Goal: Find specific page/section: Find specific page/section

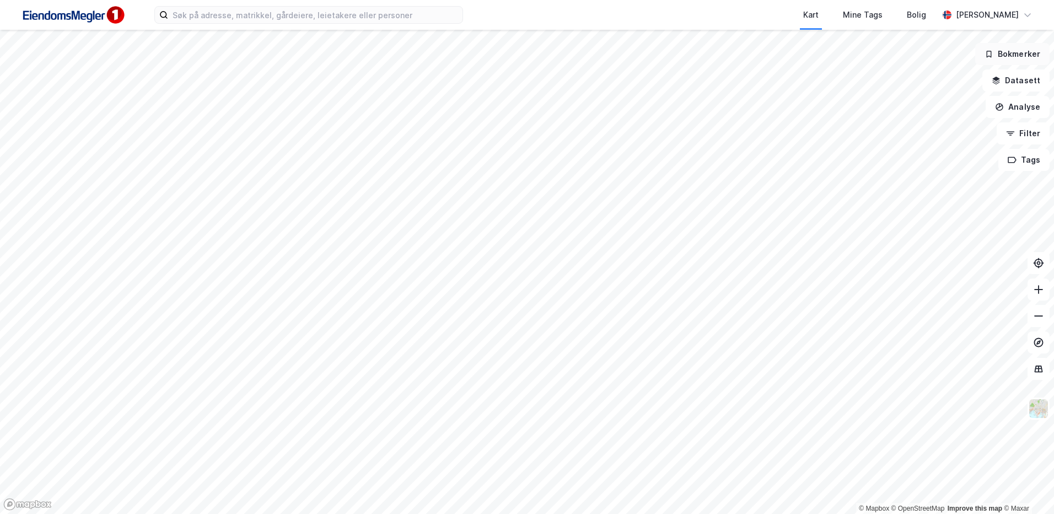
click at [1019, 58] on button "Bokmerker" at bounding box center [1012, 54] width 74 height 22
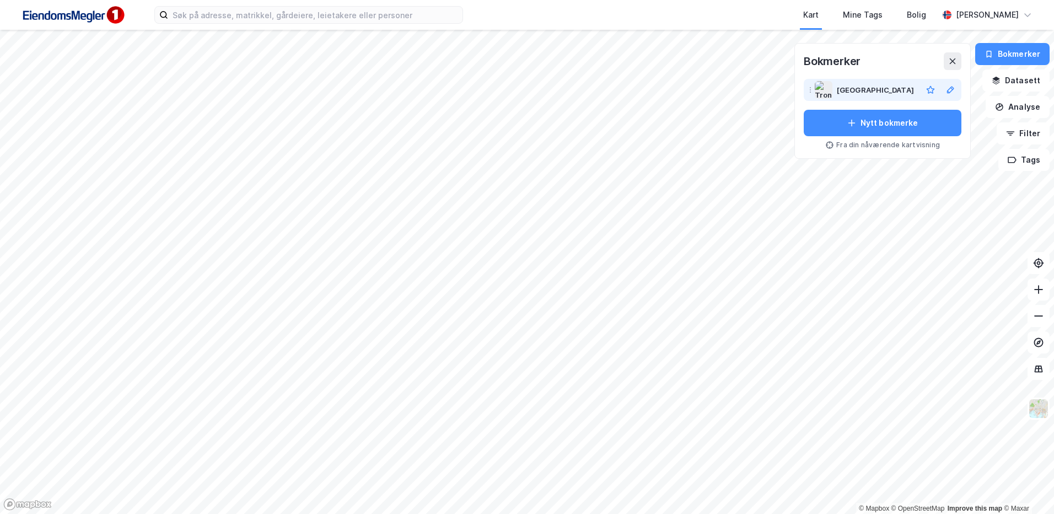
click at [856, 92] on div "[GEOGRAPHIC_DATA]" at bounding box center [875, 89] width 77 height 13
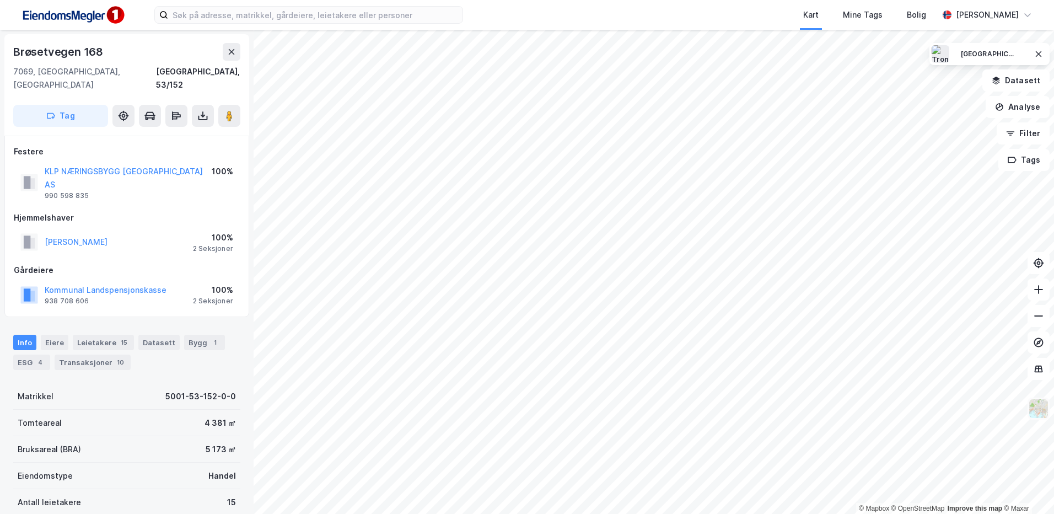
click at [1034, 408] on img at bounding box center [1038, 408] width 21 height 21
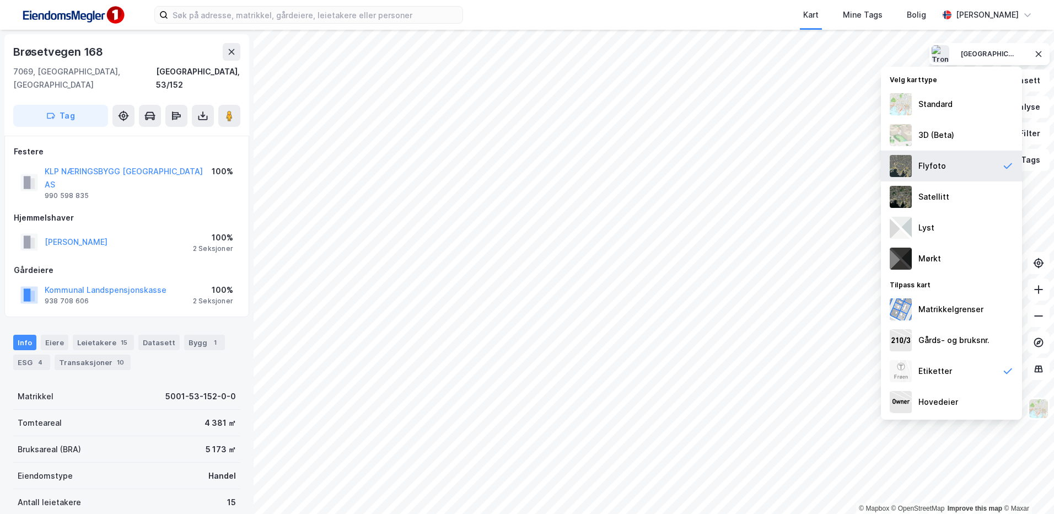
click at [944, 162] on div "Flyfoto" at bounding box center [951, 166] width 141 height 31
click at [944, 67] on div "Velg karttype Standard 3D (Beta) Flyfoto Satellitt Lyst Mørkt Tilpass kart Matr…" at bounding box center [951, 243] width 141 height 353
click at [944, 93] on div "Standard" at bounding box center [951, 104] width 141 height 31
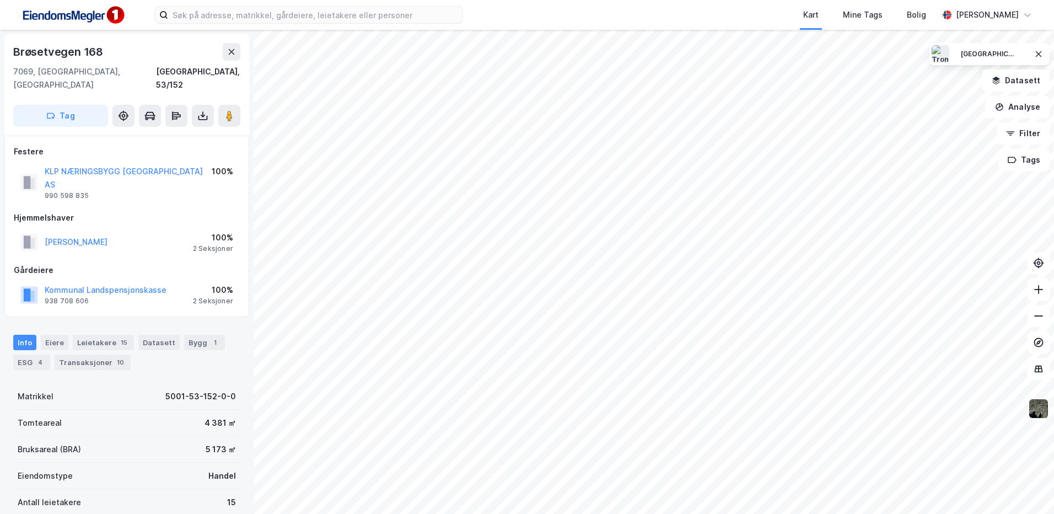
click at [1034, 414] on img at bounding box center [1038, 408] width 21 height 21
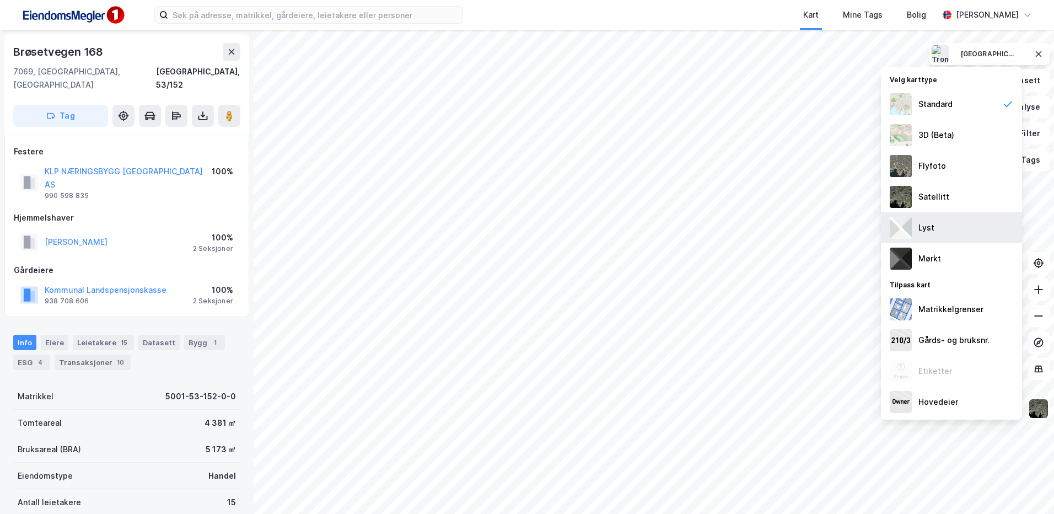
click at [943, 219] on div "Lyst" at bounding box center [951, 227] width 141 height 31
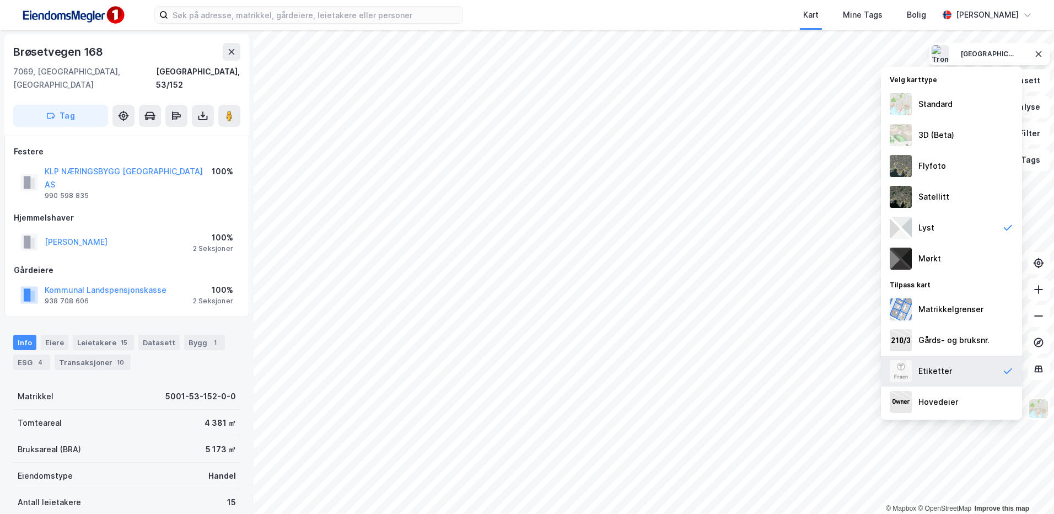
click at [957, 373] on div "Etiketter" at bounding box center [951, 371] width 141 height 31
click at [1038, 417] on img at bounding box center [1038, 408] width 21 height 21
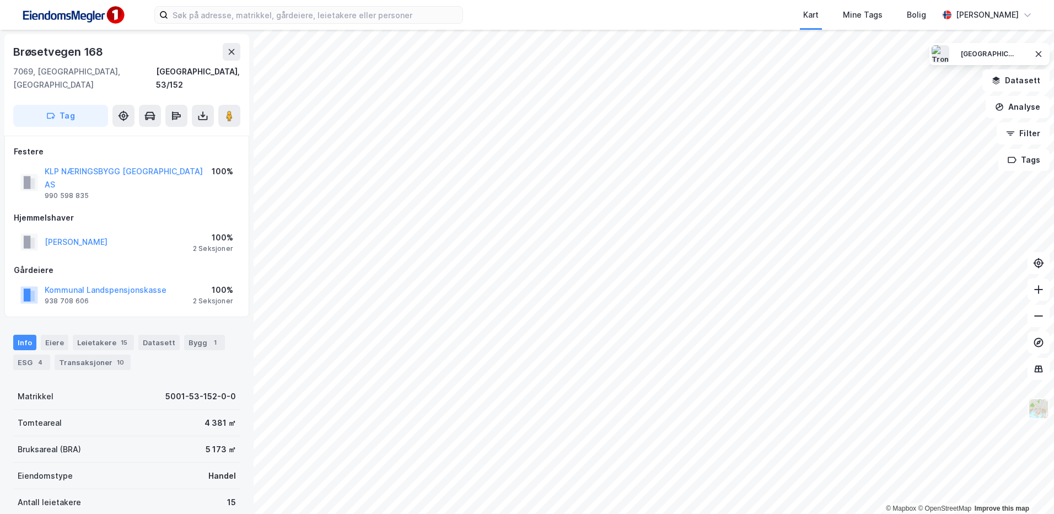
click at [1038, 417] on img at bounding box center [1038, 408] width 21 height 21
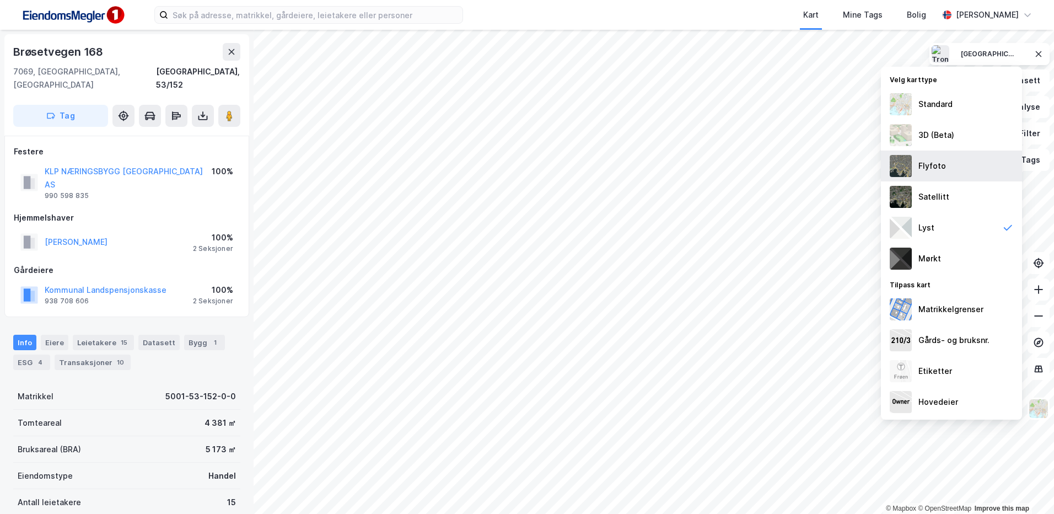
click at [949, 166] on div "Flyfoto" at bounding box center [951, 166] width 141 height 31
click at [1043, 405] on img at bounding box center [1038, 408] width 21 height 21
